Goal: Transaction & Acquisition: Book appointment/travel/reservation

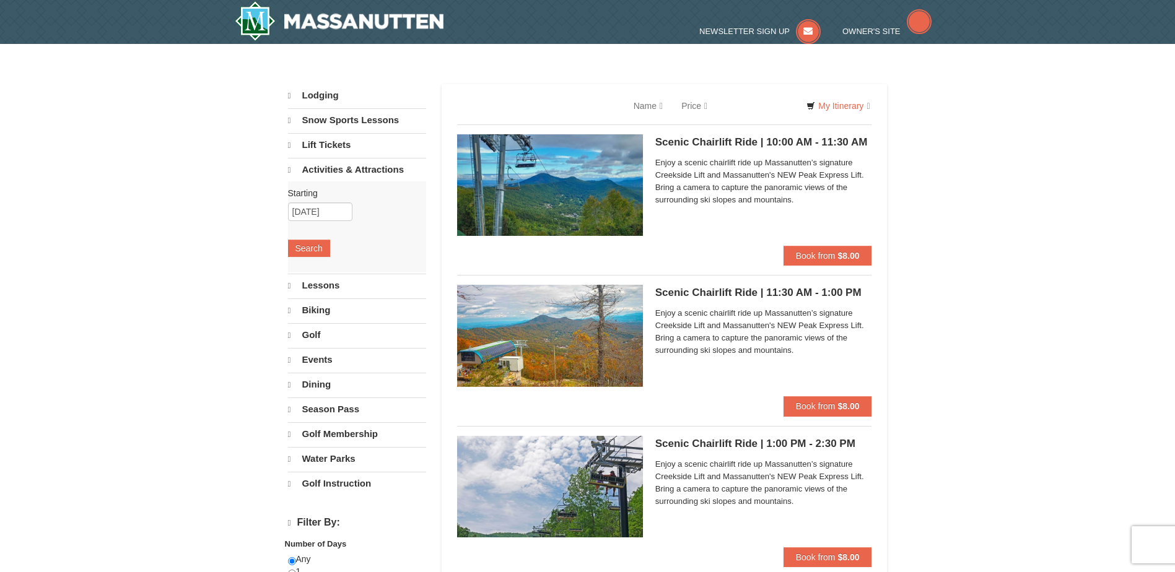
select select "9"
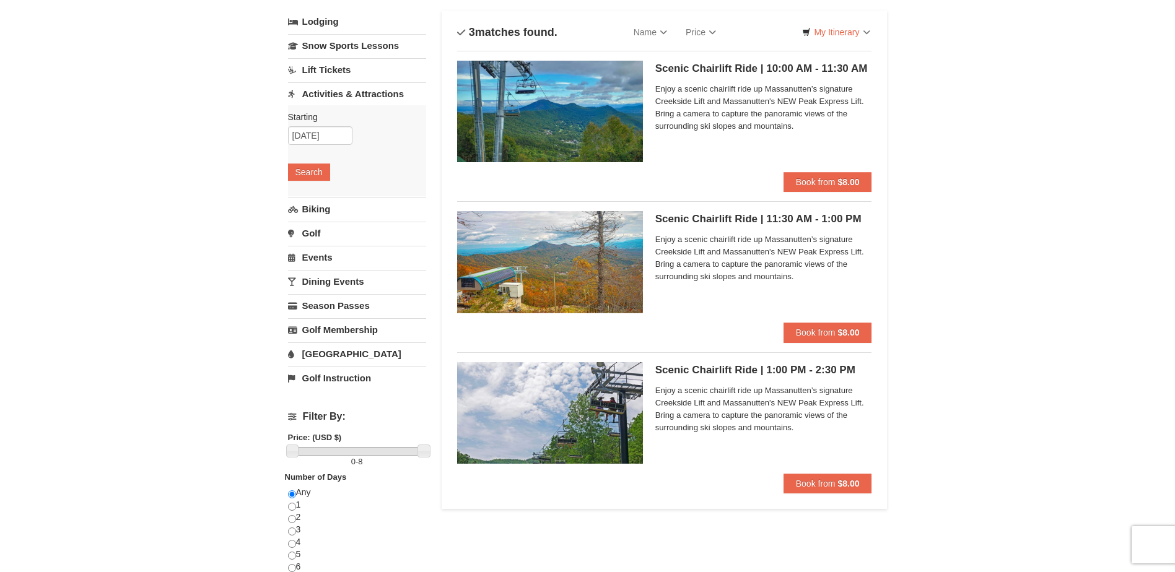
scroll to position [186, 0]
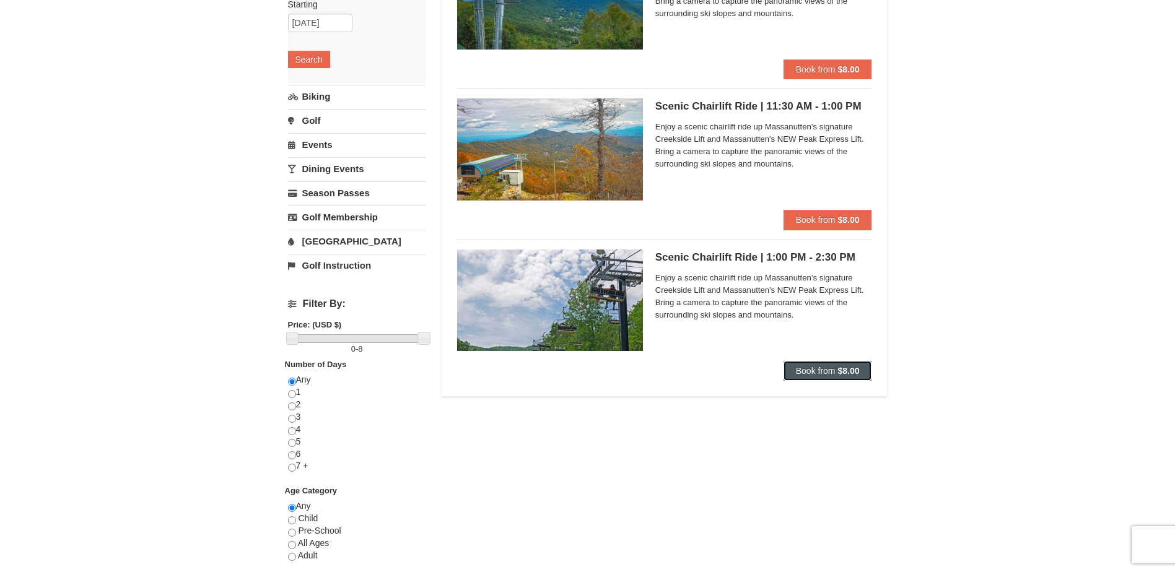
click at [824, 372] on span "Book from" at bounding box center [816, 371] width 40 height 10
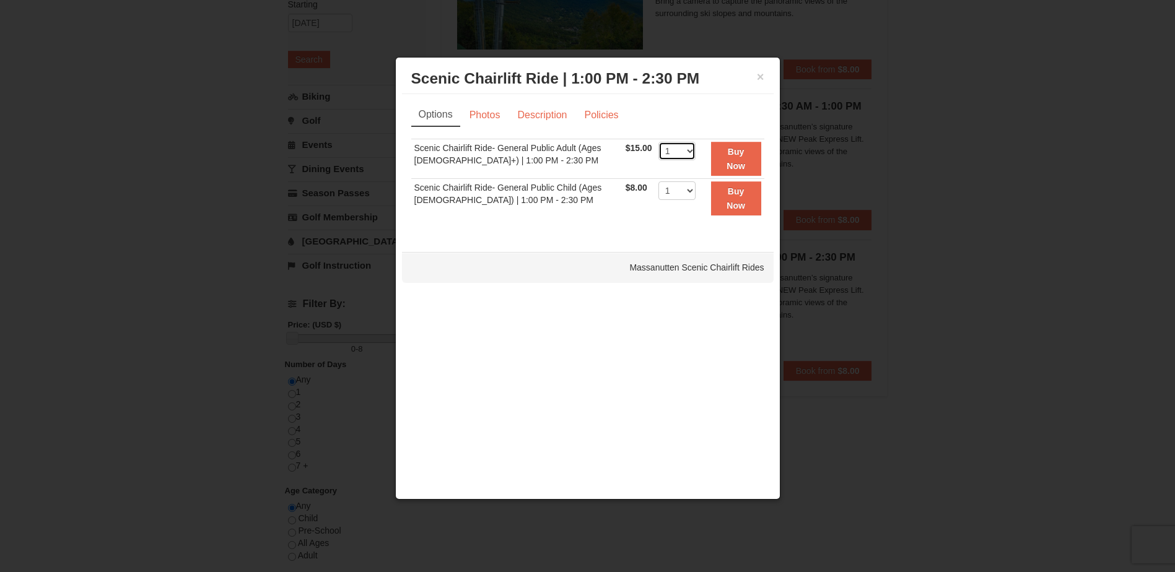
click at [682, 150] on select "1 2 3 4 5 6 7 8 9 10 11 12 13 14 15 16 17 18 19 20 21 22" at bounding box center [677, 151] width 37 height 19
select select "6"
click at [659, 142] on select "1 2 3 4 5 6 7 8 9 10 11 12 13 14 15 16 17 18 19 20 21 22" at bounding box center [677, 151] width 37 height 19
click at [722, 155] on button "Buy Now" at bounding box center [736, 159] width 50 height 34
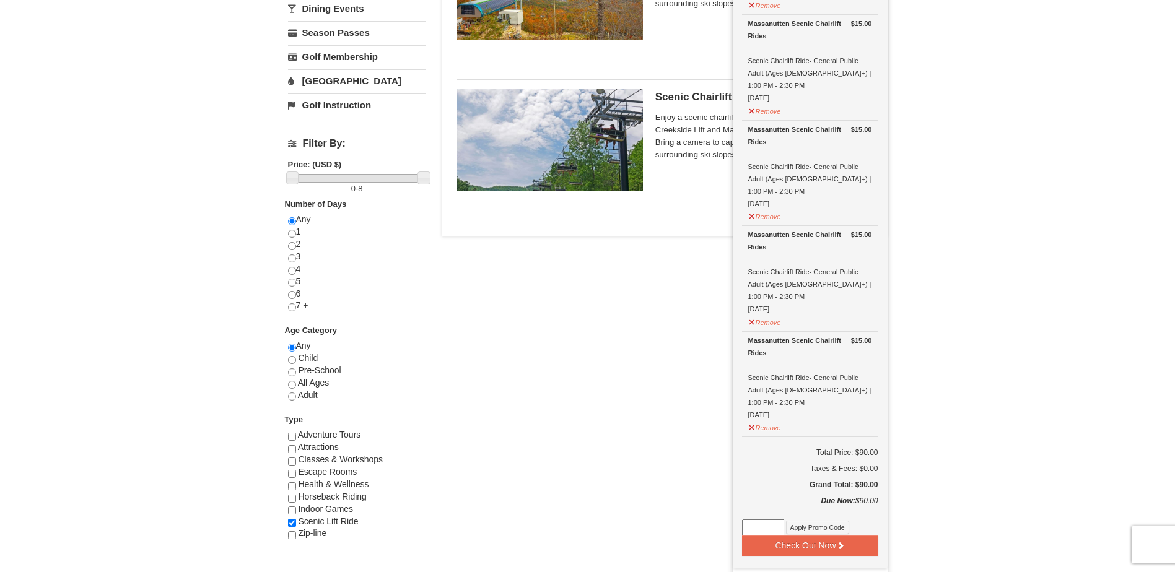
scroll to position [437, 0]
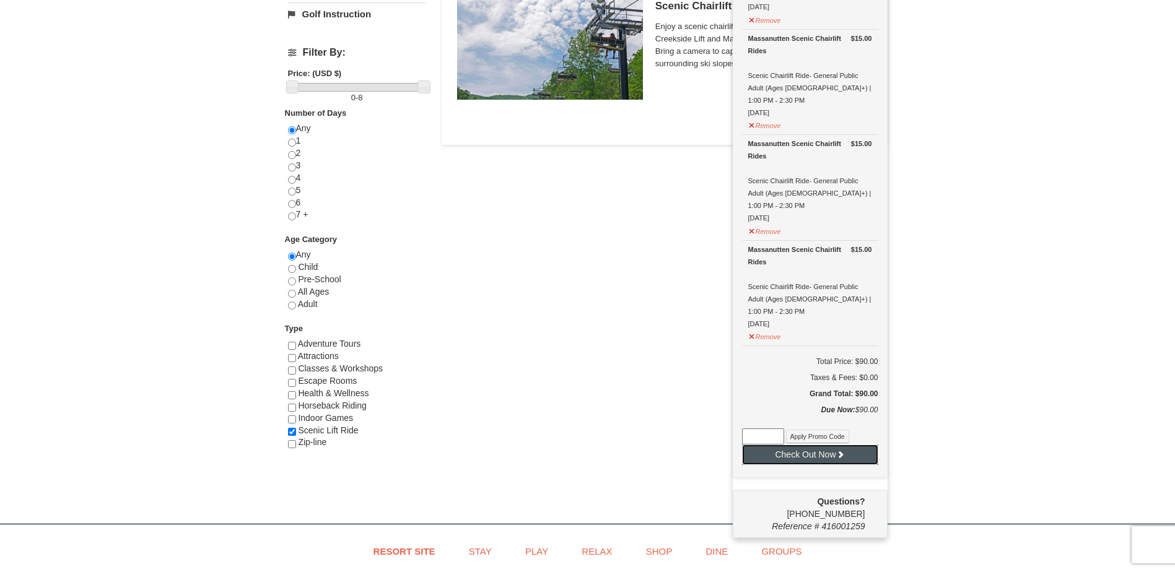
click at [834, 445] on button "Check Out Now" at bounding box center [810, 455] width 136 height 20
